Goal: Task Accomplishment & Management: Use online tool/utility

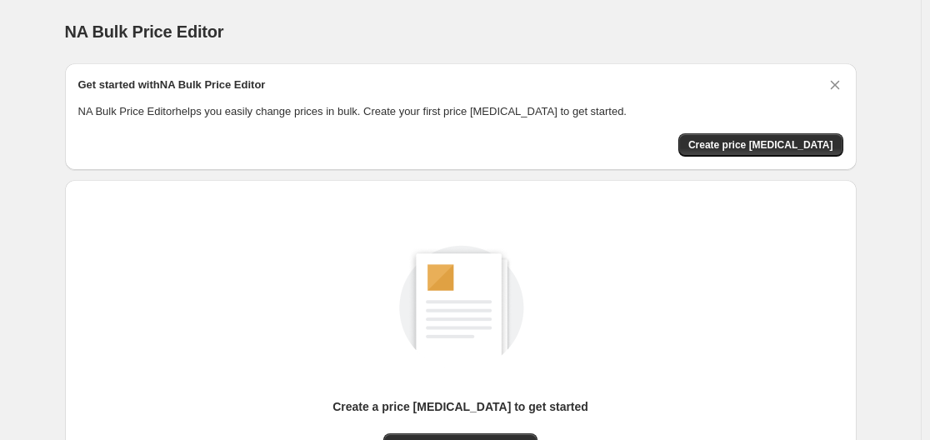
scroll to position [184, 0]
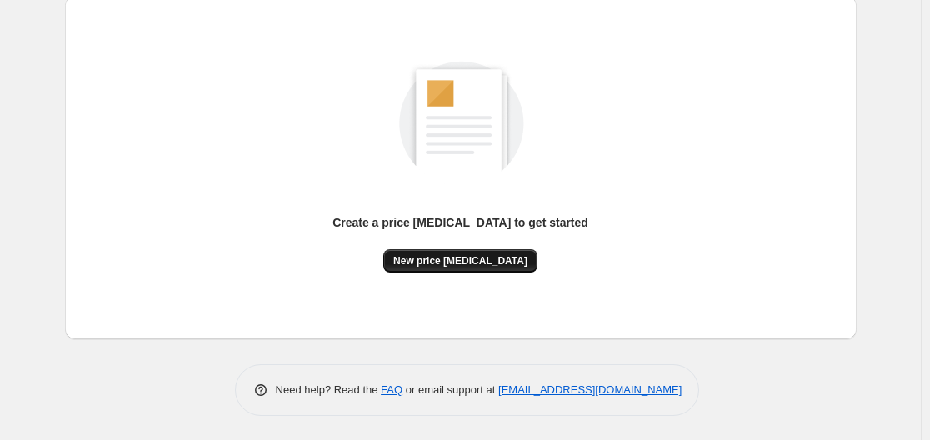
click at [487, 263] on span "New price [MEDICAL_DATA]" at bounding box center [460, 260] width 134 height 13
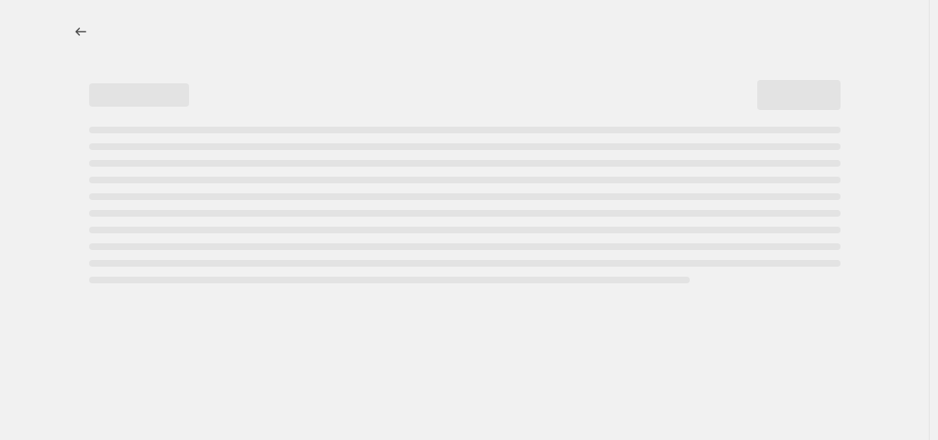
select select "percentage"
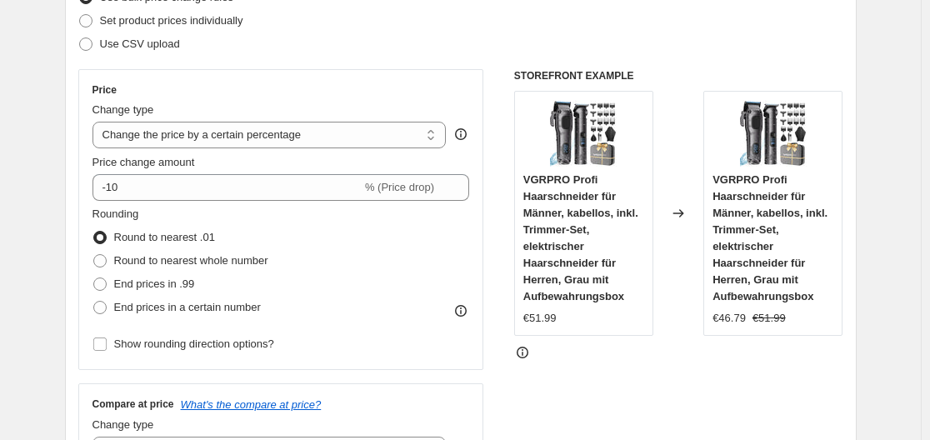
scroll to position [295, 0]
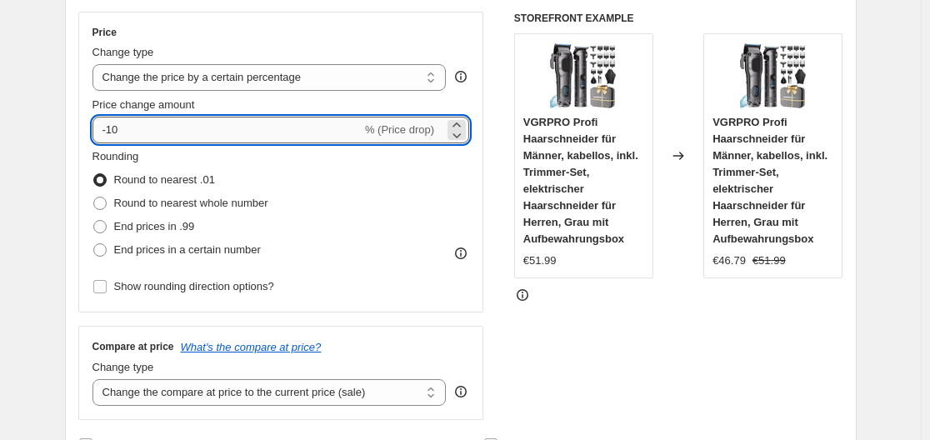
click at [265, 127] on input "-10" at bounding box center [226, 130] width 269 height 27
type input "-1"
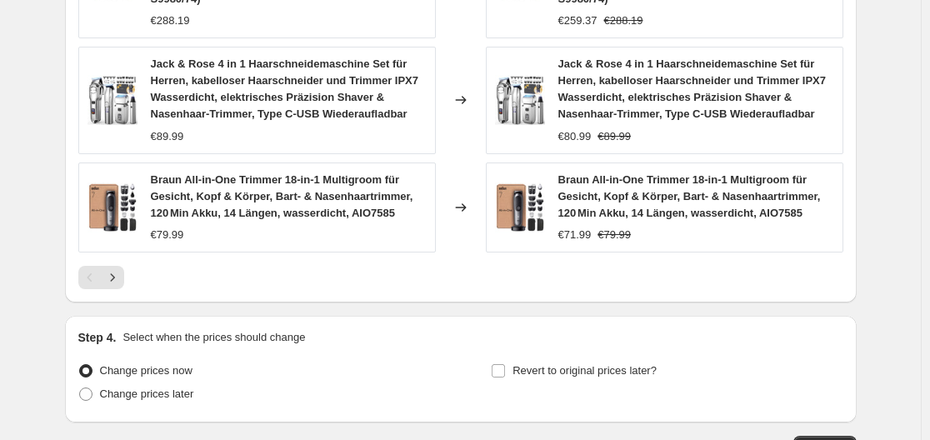
scroll to position [1386, 0]
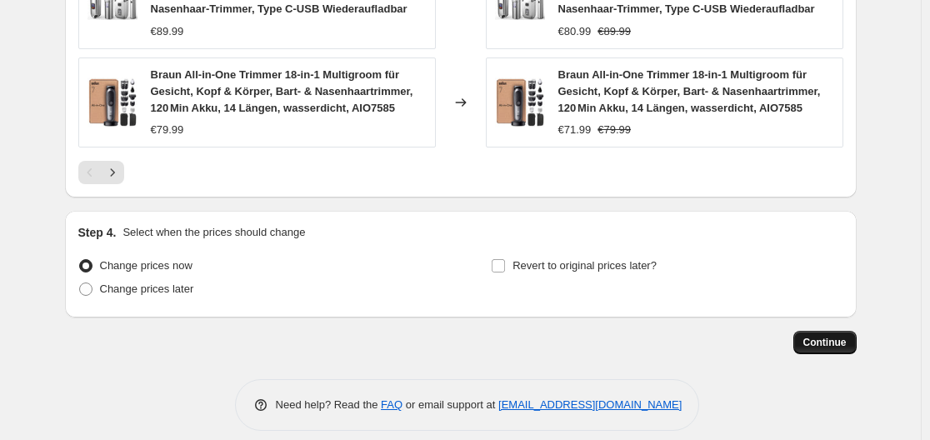
type input "-35"
click at [834, 336] on span "Continue" at bounding box center [824, 342] width 43 height 13
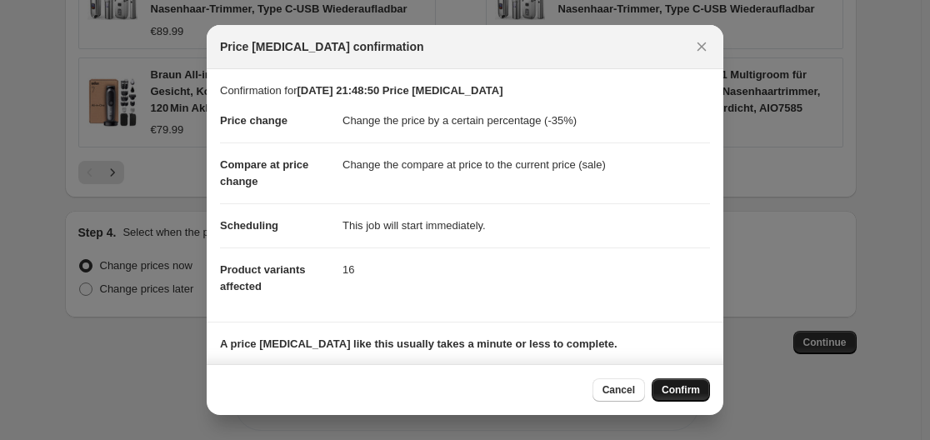
click at [680, 389] on span "Confirm" at bounding box center [681, 389] width 38 height 13
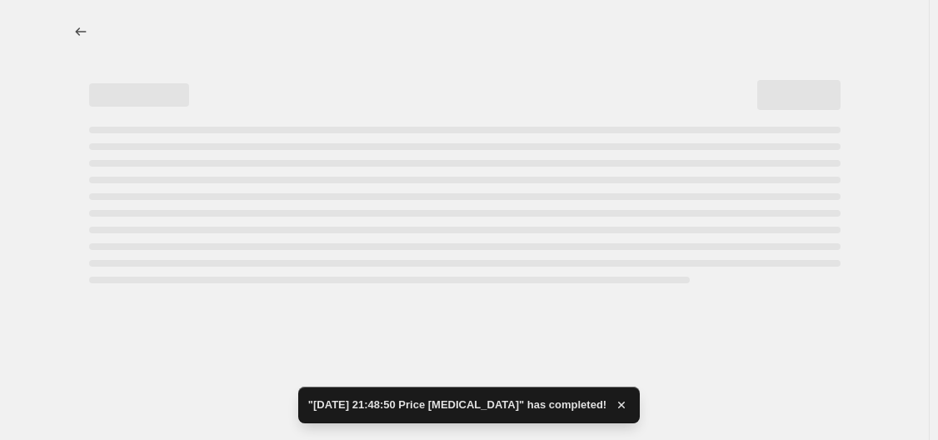
select select "percentage"
